Goal: Task Accomplishment & Management: Use online tool/utility

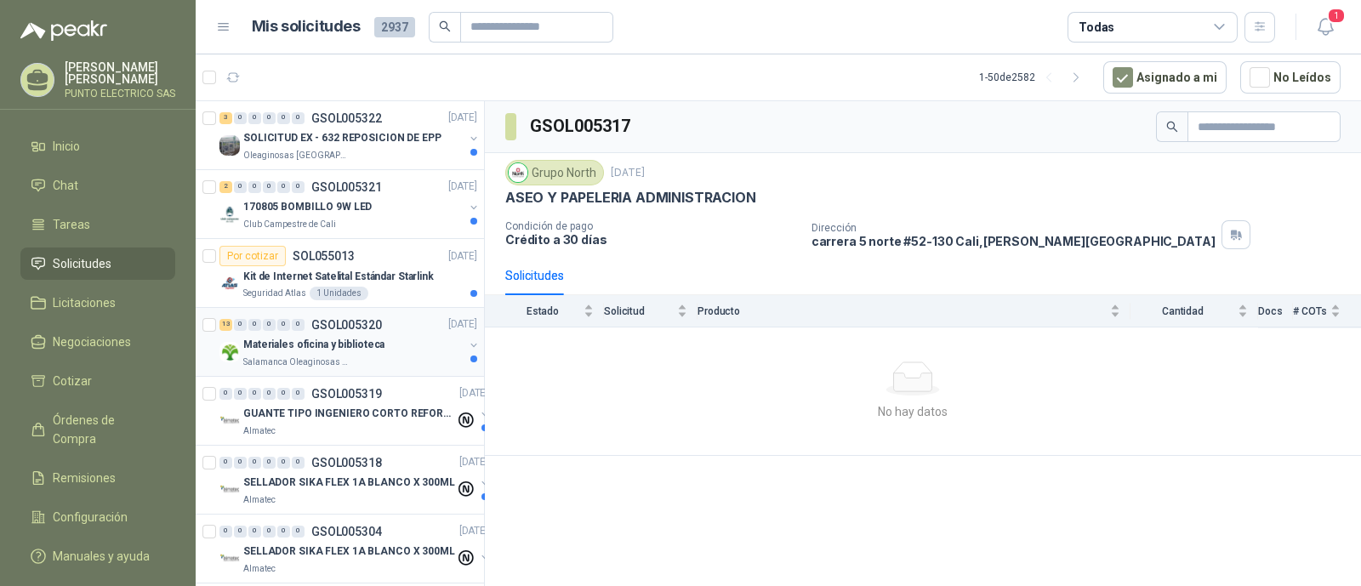
click at [344, 339] on p "Materiales oficina y biblioteca" at bounding box center [313, 346] width 141 height 16
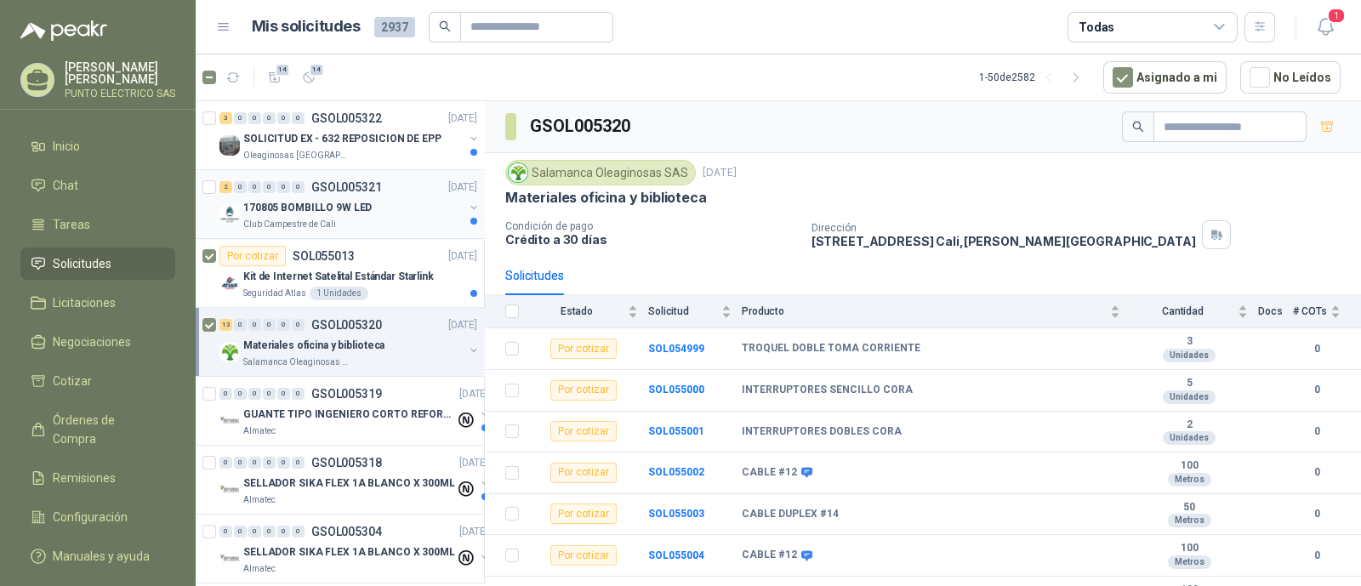
click at [214, 194] on div at bounding box center [211, 204] width 17 height 54
click at [212, 125] on div at bounding box center [211, 135] width 17 height 54
click at [311, 78] on icon "button" at bounding box center [309, 78] width 14 height 14
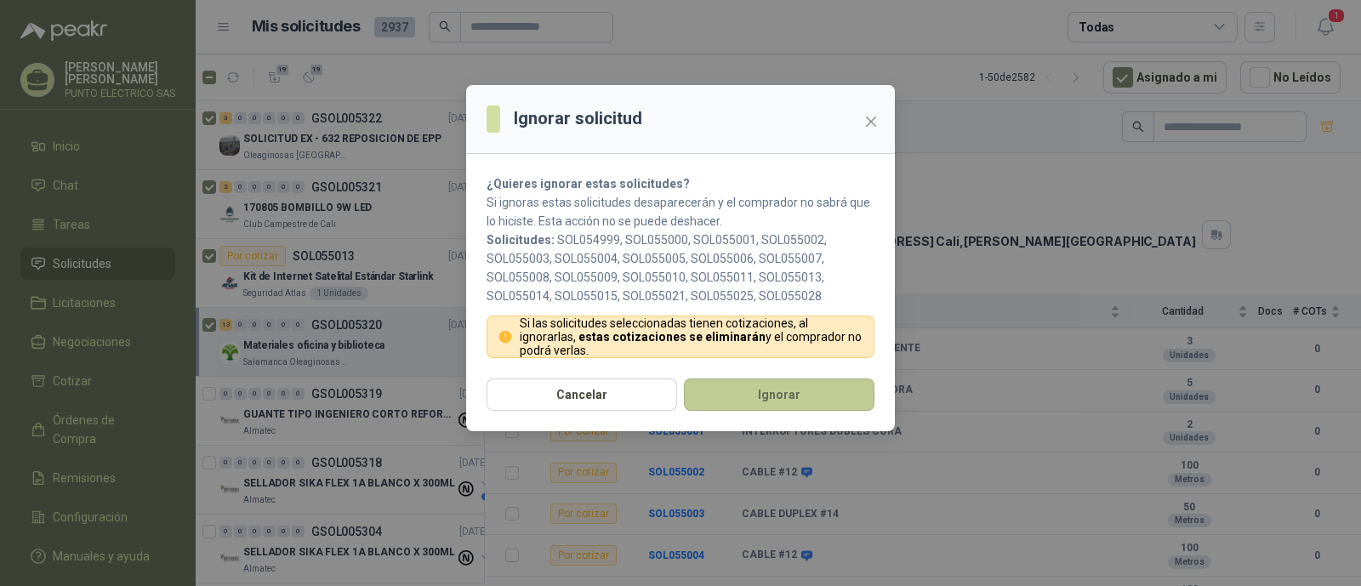
click at [788, 382] on button "Ignorar" at bounding box center [779, 395] width 191 height 32
